Goal: Information Seeking & Learning: Learn about a topic

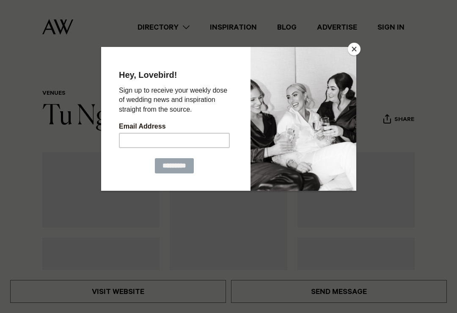
click at [353, 51] on button "Close" at bounding box center [354, 49] width 13 height 13
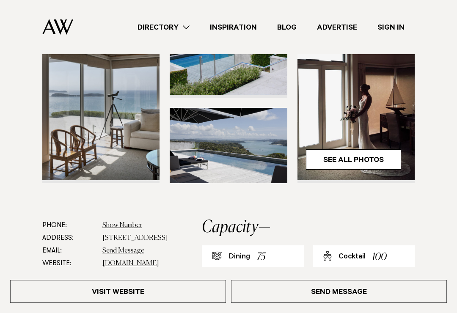
scroll to position [214, 0]
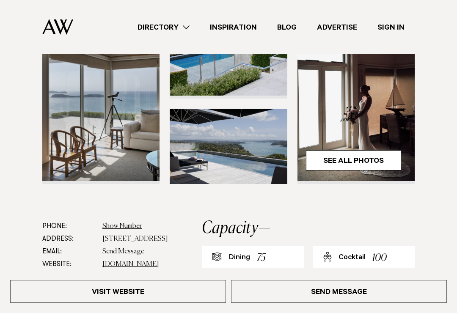
click at [371, 156] on link "See All Photos" at bounding box center [353, 160] width 95 height 20
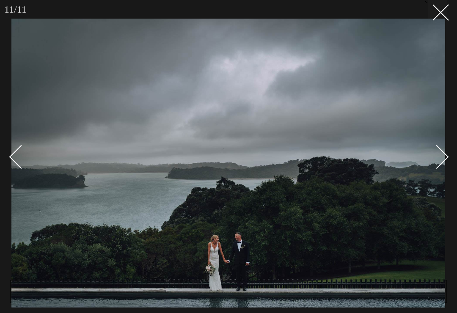
click at [435, 18] on line at bounding box center [441, 13] width 16 height 16
